Goal: Obtain resource: Obtain resource

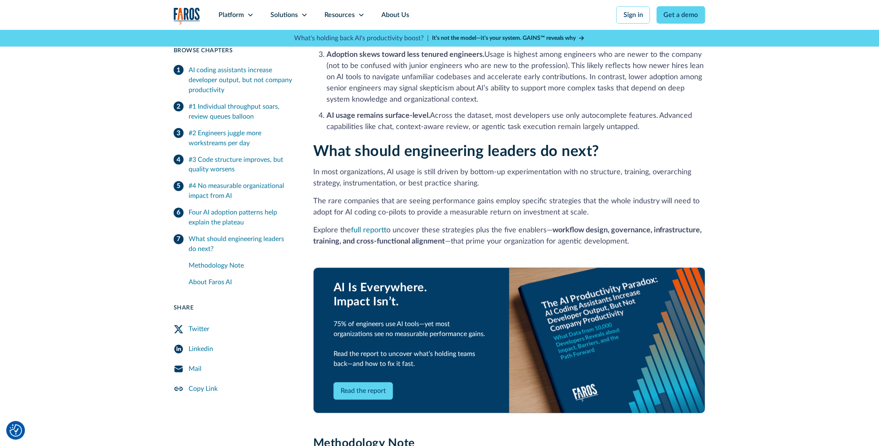
scroll to position [1807, 0]
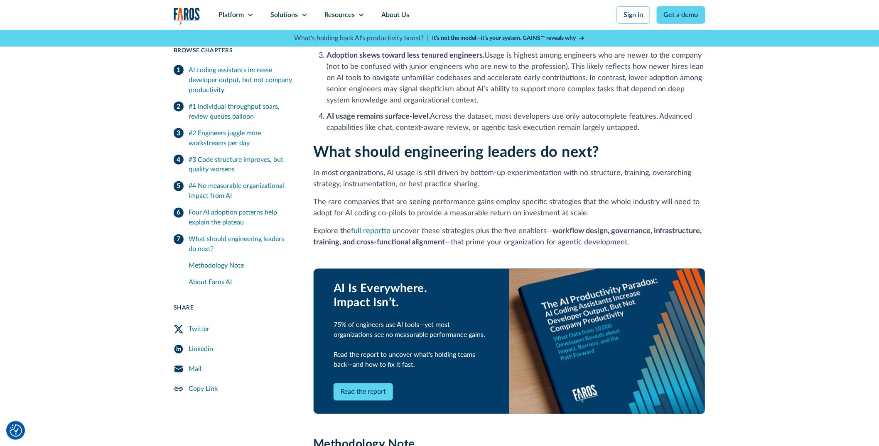
click at [380, 384] on link "Read the report" at bounding box center [362, 392] width 59 height 17
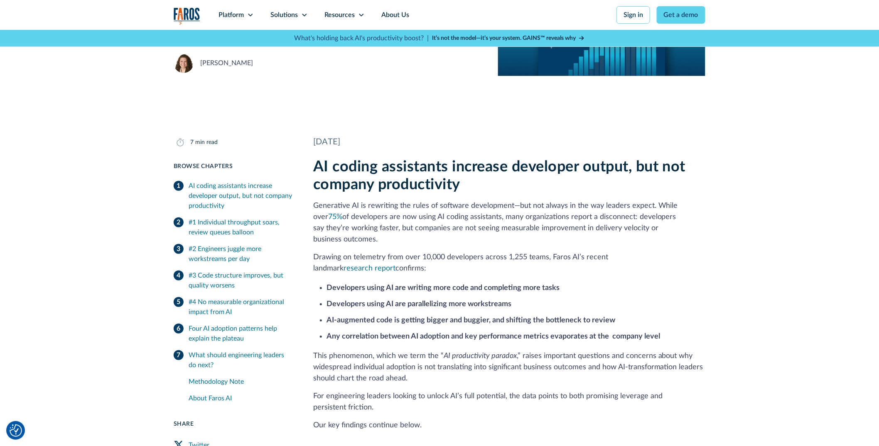
scroll to position [0, 0]
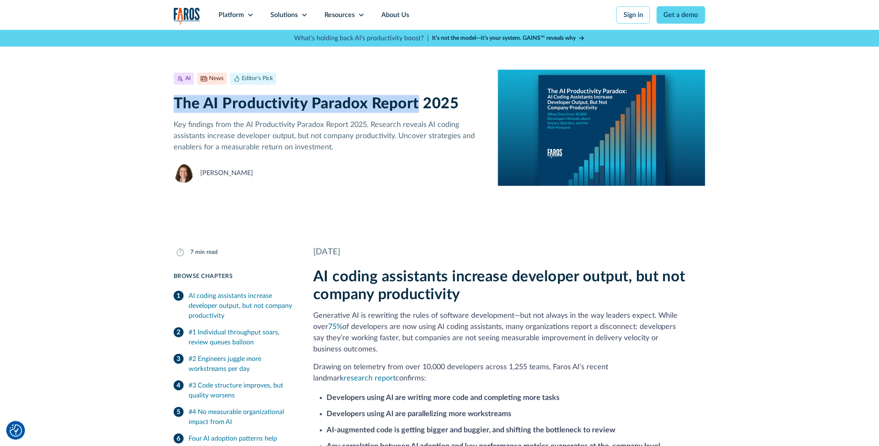
drag, startPoint x: 174, startPoint y: 103, endPoint x: 417, endPoint y: 105, distance: 243.3
click at [417, 105] on h1 "The AI Productivity Paradox Report 2025" at bounding box center [329, 104] width 311 height 18
copy h1 "The AI Productivity Paradox Report"
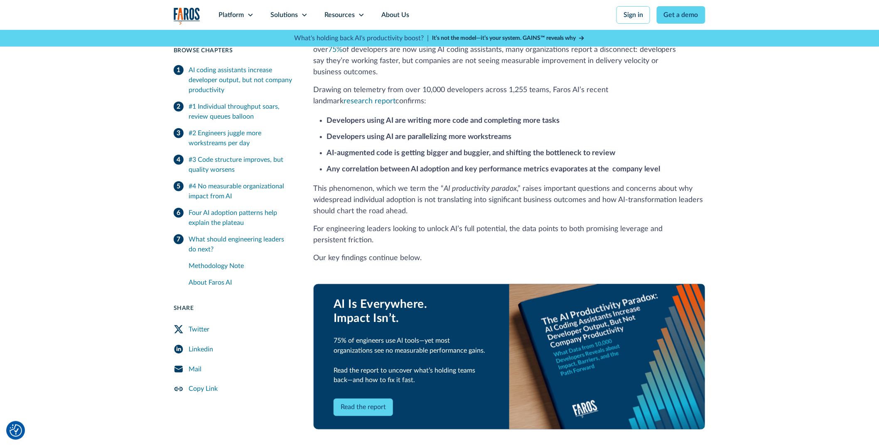
scroll to position [301, 0]
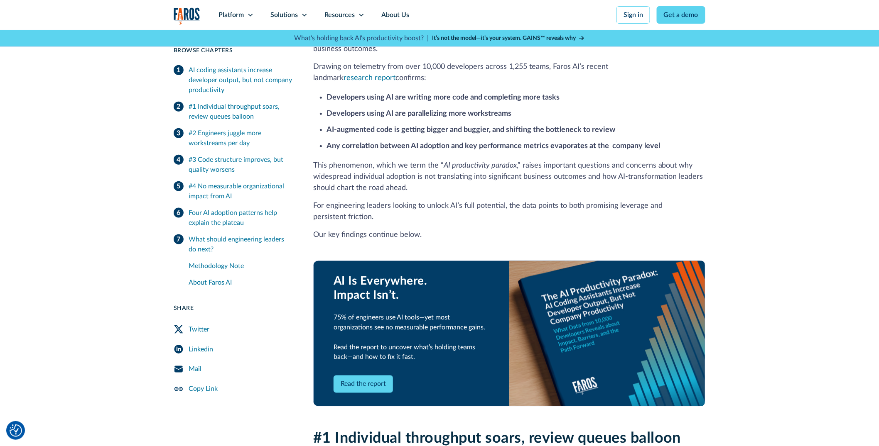
click at [353, 376] on link "Read the report" at bounding box center [362, 384] width 59 height 17
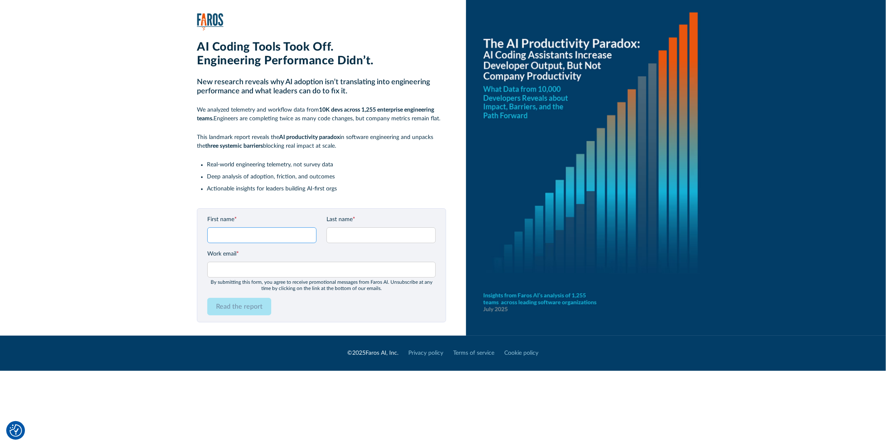
click at [241, 232] on input "First name *" at bounding box center [261, 236] width 109 height 16
type input "Brooks"
click at [372, 232] on input "Last name *" at bounding box center [380, 236] width 109 height 16
type input "Hensley"
click at [281, 271] on input "Work email *" at bounding box center [321, 270] width 228 height 16
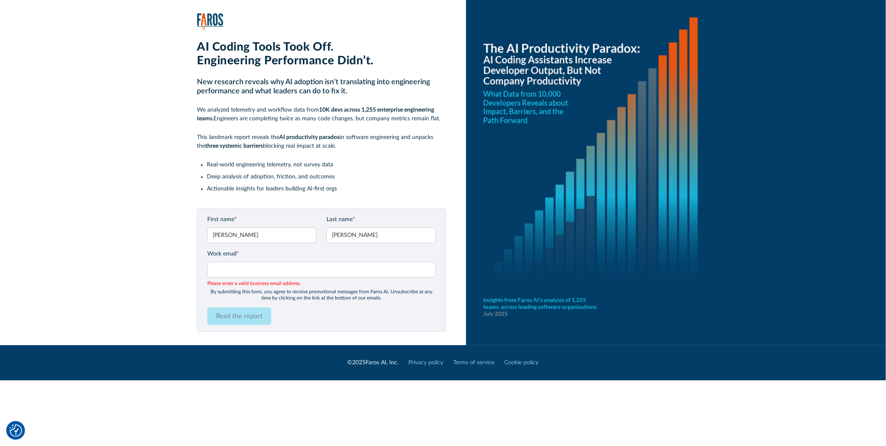
click at [237, 76] on div "AI Coding Tools Took Off. Engineering Performance Didn’t. New research reveals …" at bounding box center [321, 121] width 249 height 162
click at [288, 110] on p "We analyzed telemetry and workflow data from 10K devs across 1,255 enterprise e…" at bounding box center [321, 114] width 249 height 17
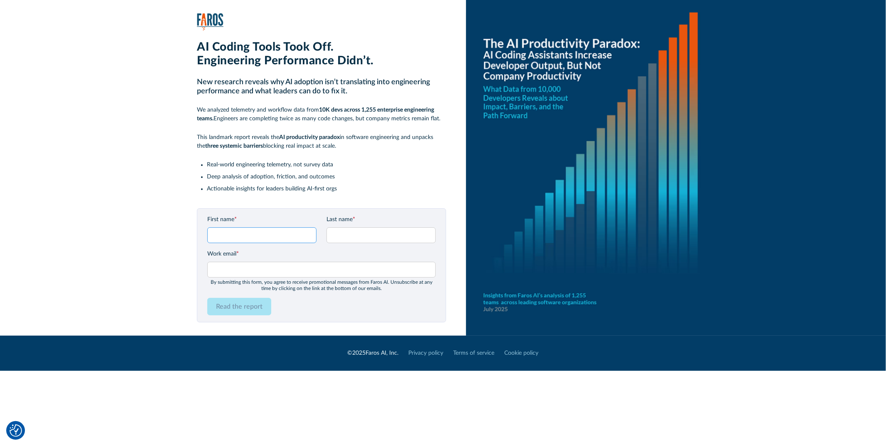
click at [247, 230] on input "First name *" at bounding box center [261, 236] width 109 height 16
type input "Brooks"
click at [397, 240] on input "Last name *" at bounding box center [380, 236] width 109 height 16
type input "Hensley"
click at [257, 269] on input "Work email *" at bounding box center [321, 270] width 228 height 16
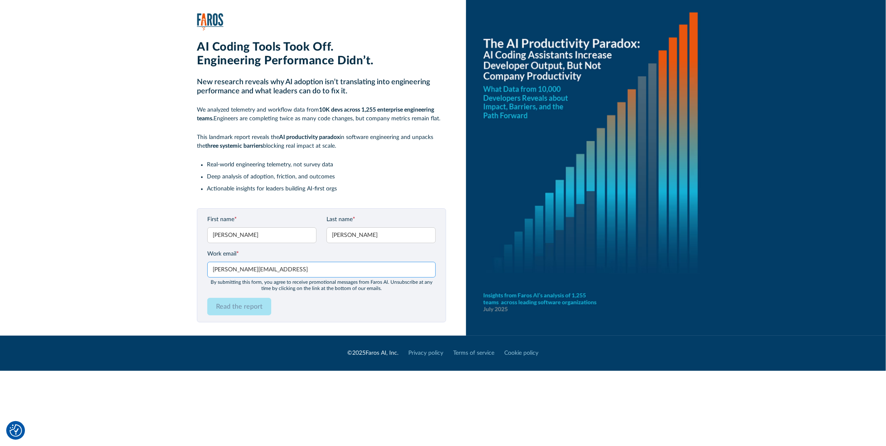
type input "brooks@faros.ai"
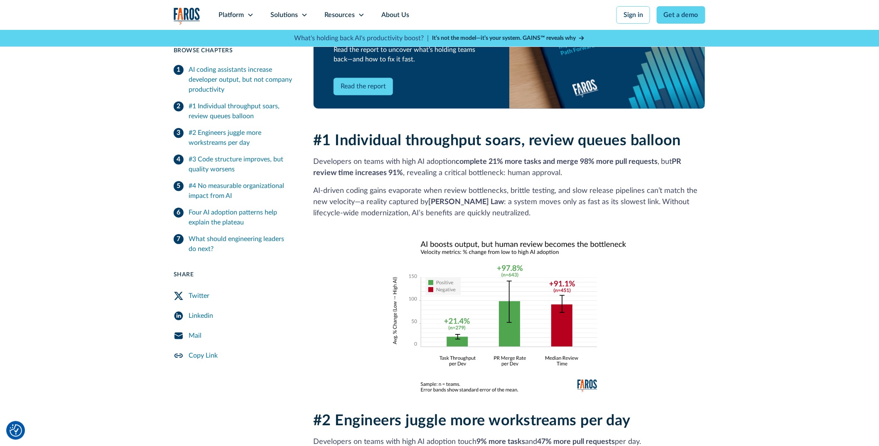
scroll to position [547, 0]
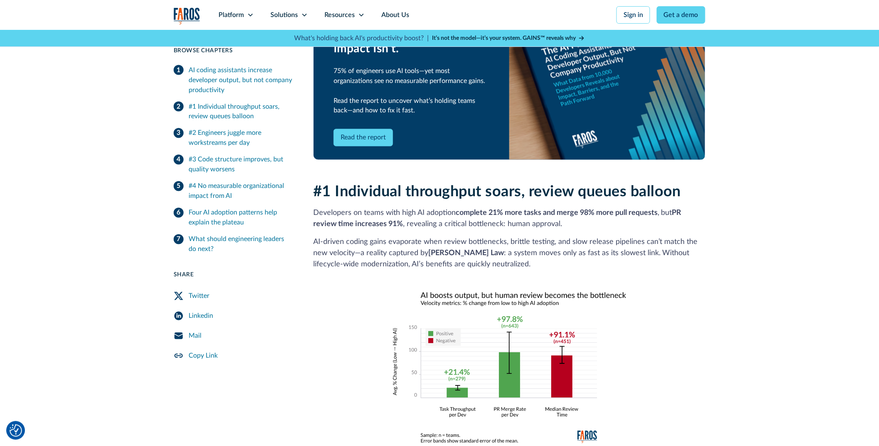
click at [354, 129] on link "Read the report" at bounding box center [362, 137] width 59 height 17
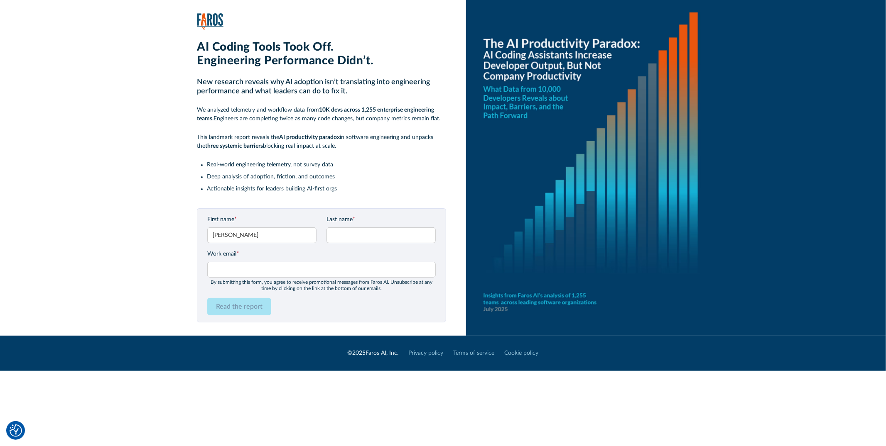
type input "[PERSON_NAME]"
click at [360, 233] on input "Last name *" at bounding box center [380, 236] width 109 height 16
type input "[PERSON_NAME]"
click at [286, 277] on input "Work email *" at bounding box center [321, 270] width 228 height 16
type input "[PERSON_NAME][EMAIL_ADDRESS]"
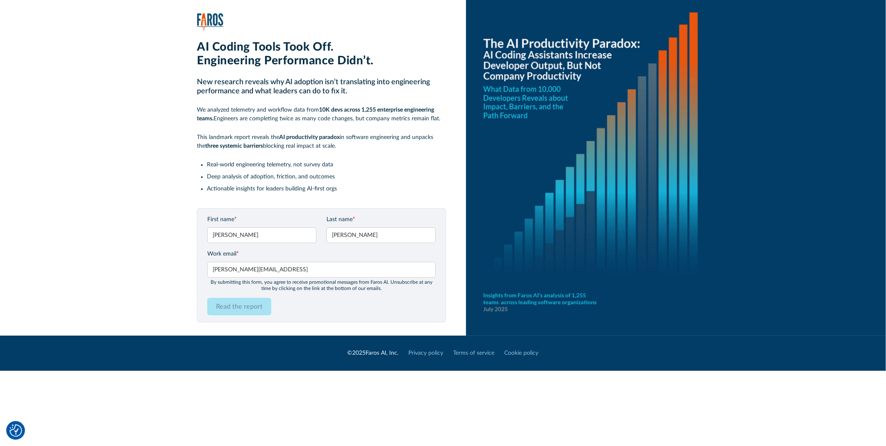
click at [162, 308] on div "AI Coding Tools Took Off. Engineering Performance Didn’t. New research reveals …" at bounding box center [456, 168] width 859 height 336
click at [213, 308] on input "Read the report" at bounding box center [239, 306] width 64 height 17
